Goal: Find specific page/section: Find specific page/section

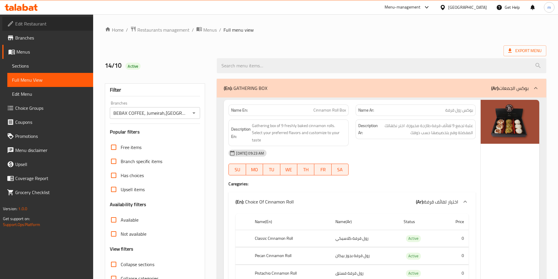
click at [21, 21] on span "Edit Restaurant" at bounding box center [51, 23] width 73 height 7
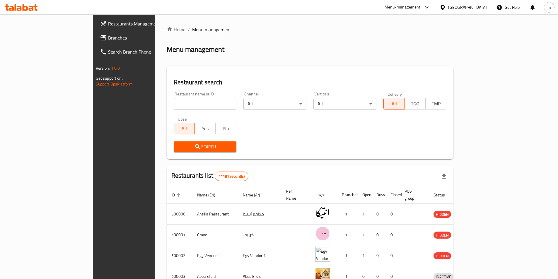
click at [485, 8] on div "Egypt" at bounding box center [467, 7] width 39 height 6
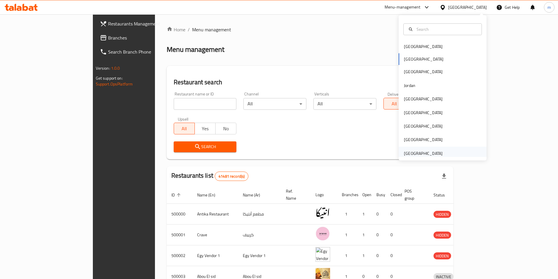
click at [412, 152] on div "[GEOGRAPHIC_DATA]" at bounding box center [423, 153] width 39 height 6
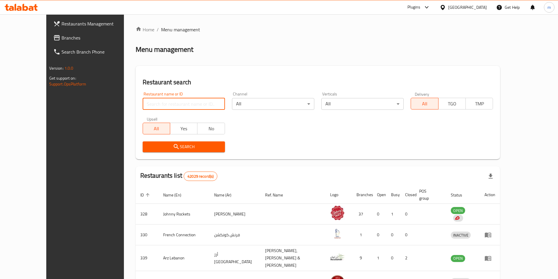
paste input "780575"
type input "780575"
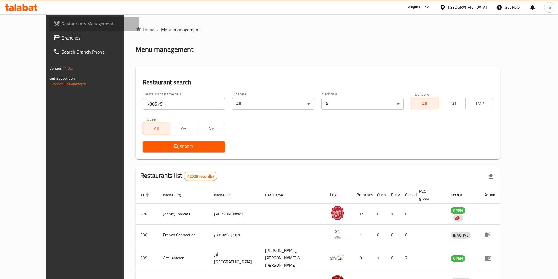
click at [62, 24] on span "Restaurants Management" at bounding box center [98, 23] width 73 height 7
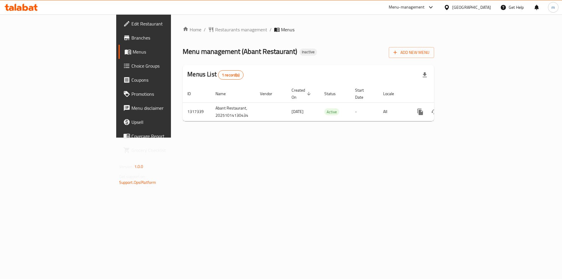
click at [301, 136] on div "Home / Restaurants management / Menus Menu management ( Abant Restaurant ) Inac…" at bounding box center [308, 75] width 275 height 123
click at [215, 30] on span "Restaurants management" at bounding box center [241, 29] width 52 height 7
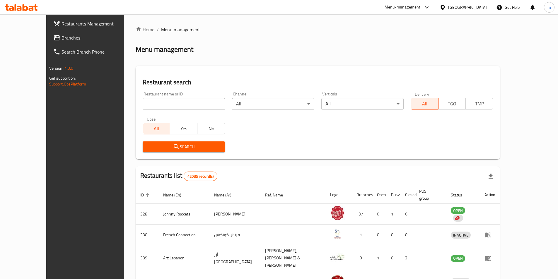
click at [62, 38] on span "Branches" at bounding box center [98, 37] width 73 height 7
